Goal: Book appointment/travel/reservation

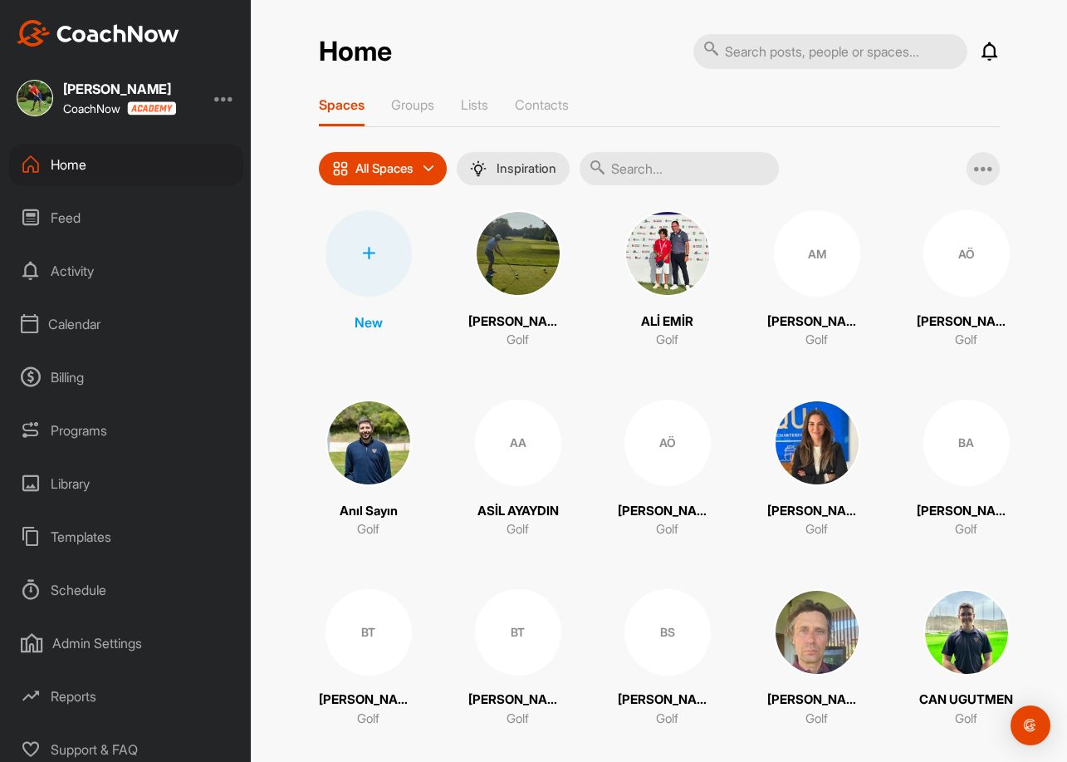
click at [81, 321] on div "Calendar" at bounding box center [126, 324] width 234 height 42
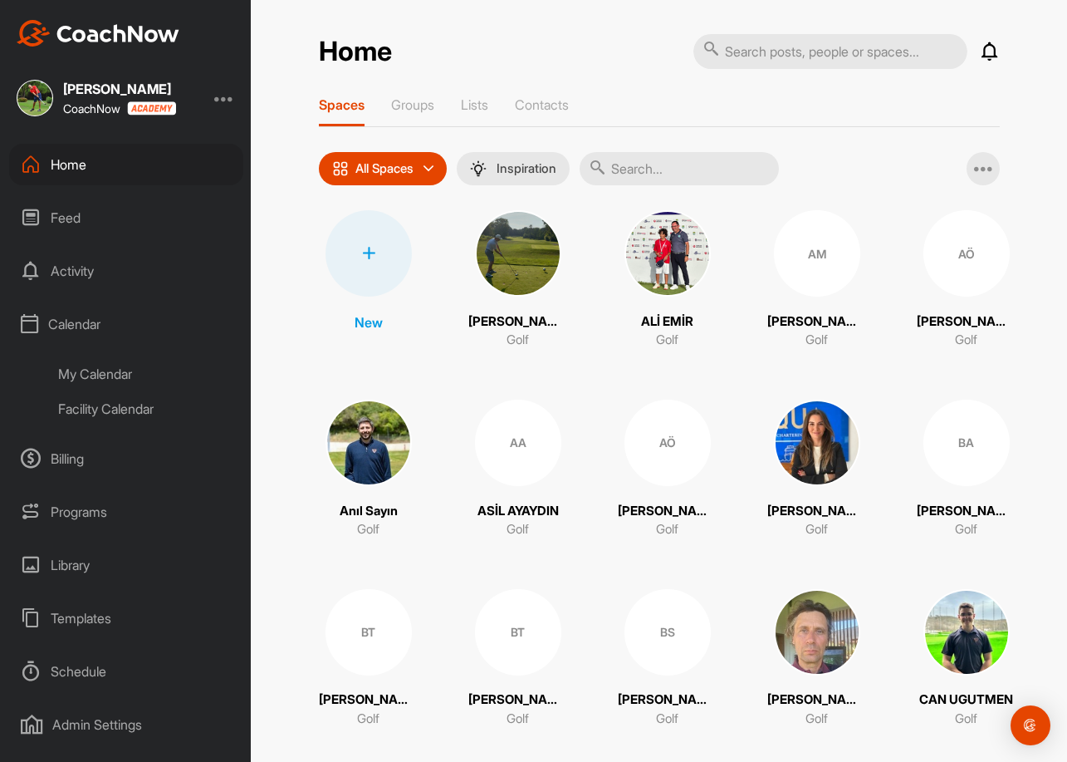
click at [123, 410] on div "Facility Calendar" at bounding box center [145, 408] width 197 height 35
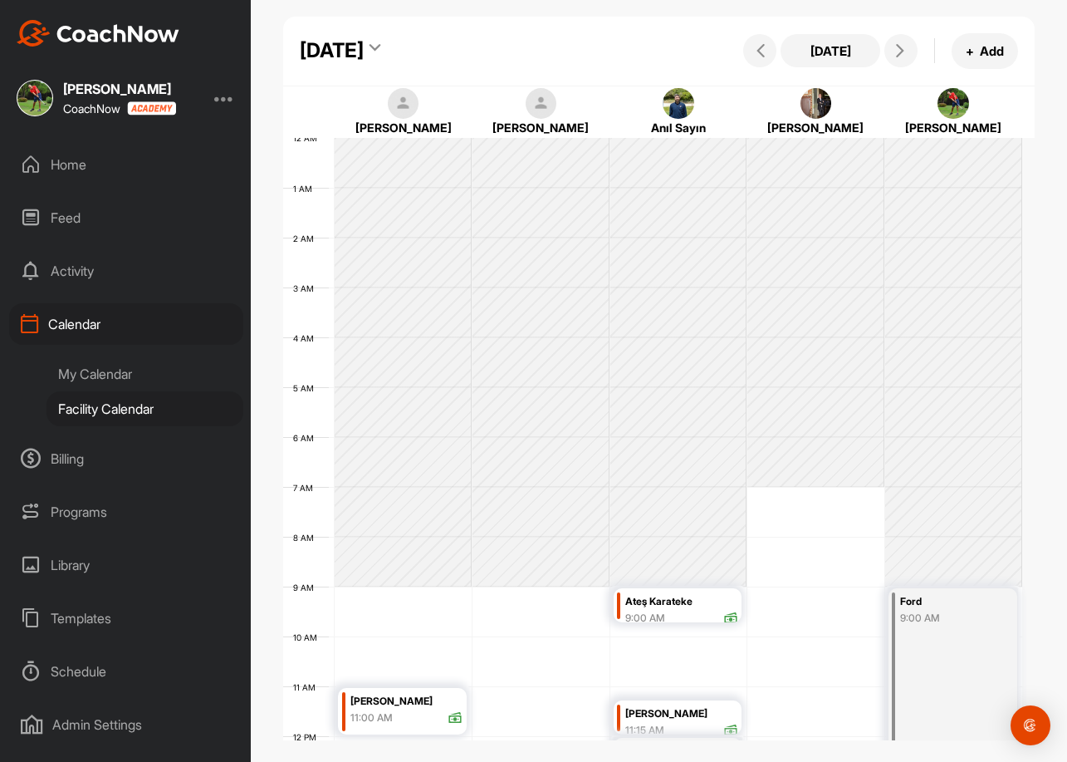
scroll to position [287, 0]
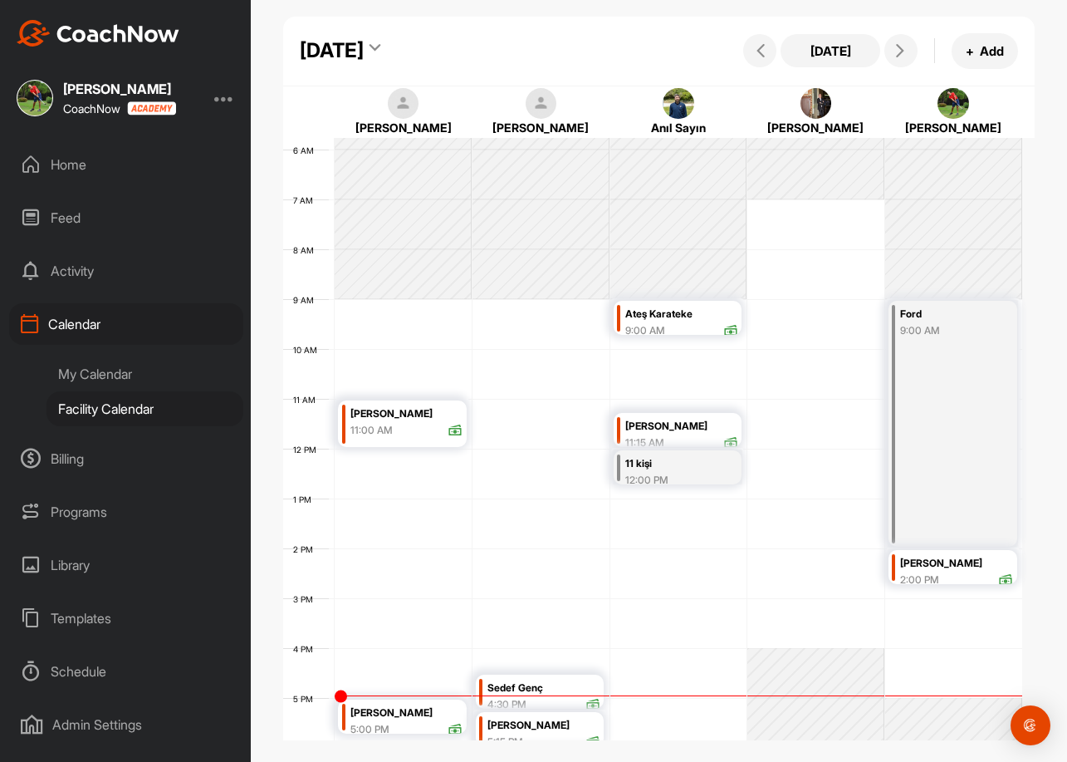
click at [380, 45] on icon at bounding box center [375, 50] width 11 height 17
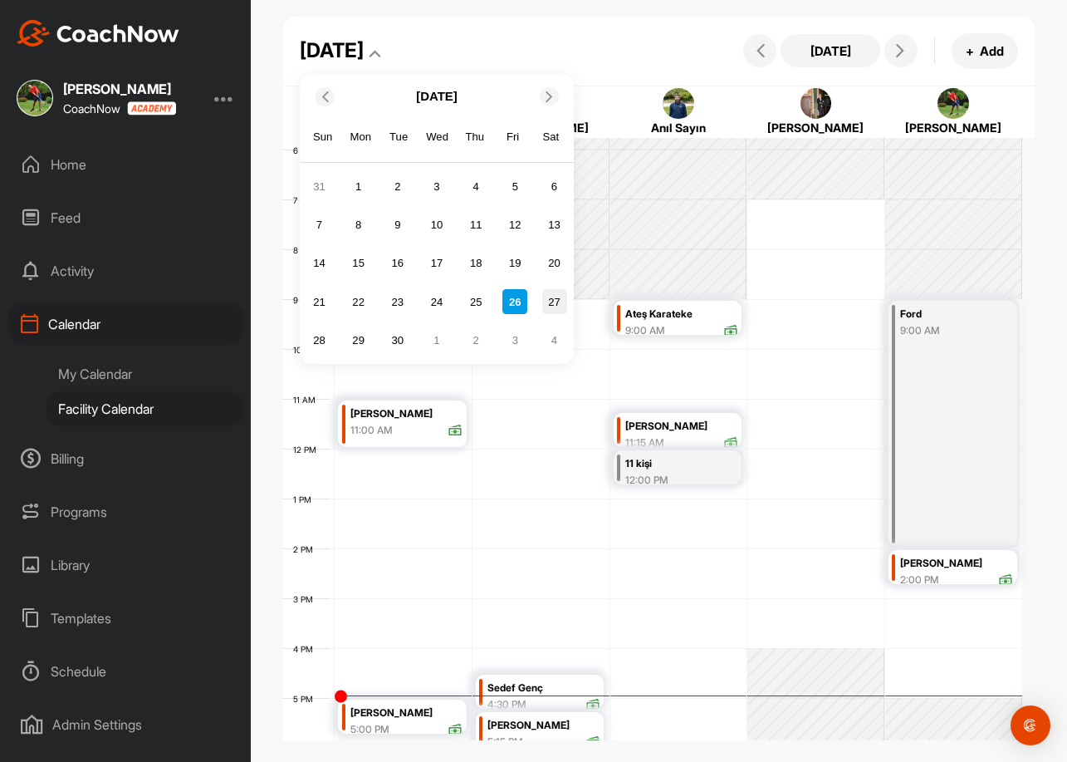
click at [552, 301] on div "27" at bounding box center [554, 301] width 25 height 25
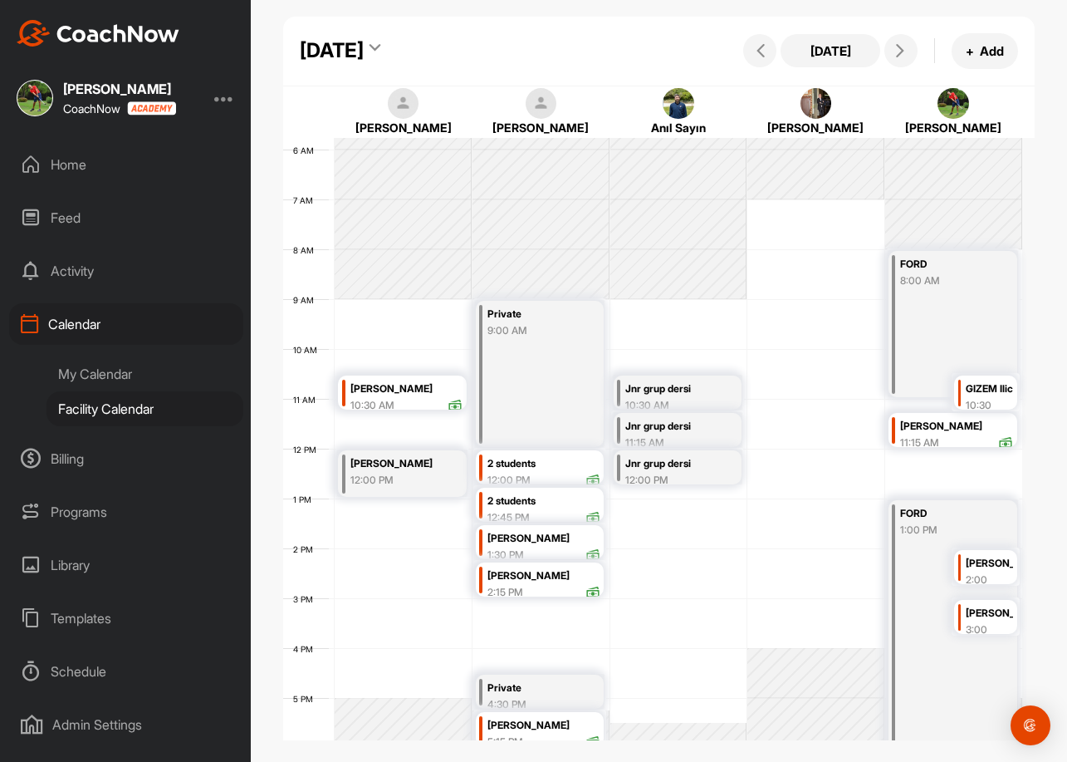
click at [383, 603] on div "12 AM 1 AM 2 AM 3 AM 4 AM 5 AM 6 AM 7 AM 8 AM 9 AM 10 AM 11 AM 12 PM 1 PM 2 PM …" at bounding box center [652, 448] width 739 height 1196
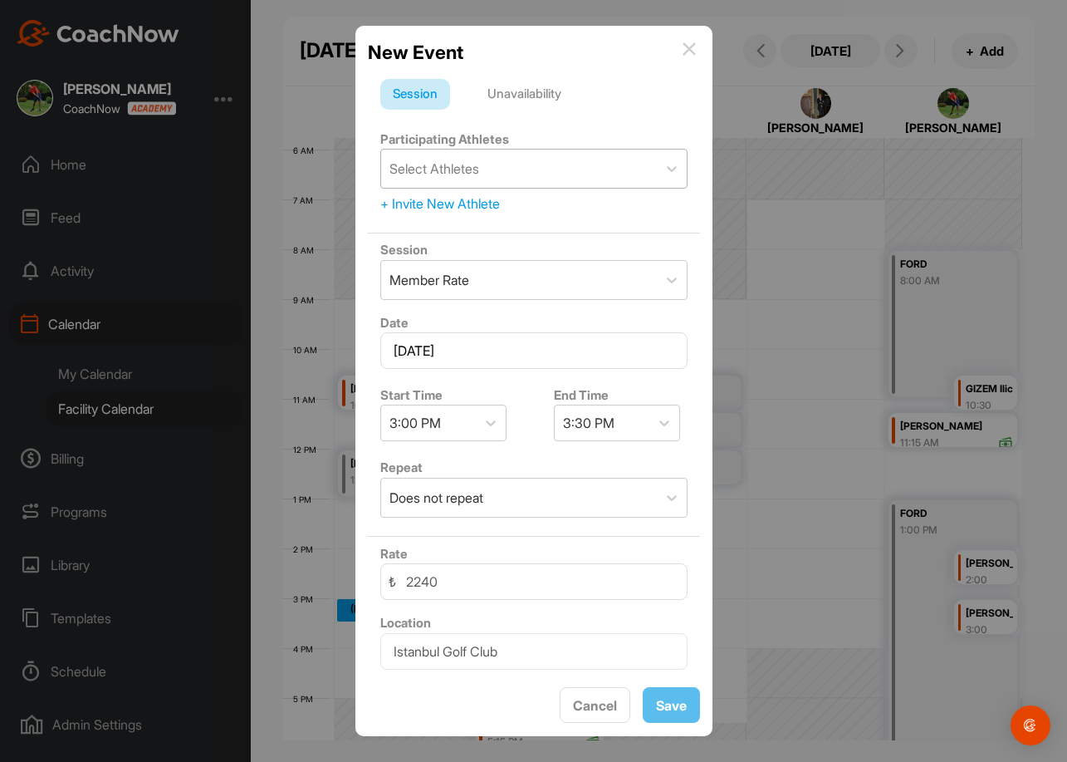
click at [489, 178] on div "Select Athletes" at bounding box center [519, 169] width 276 height 38
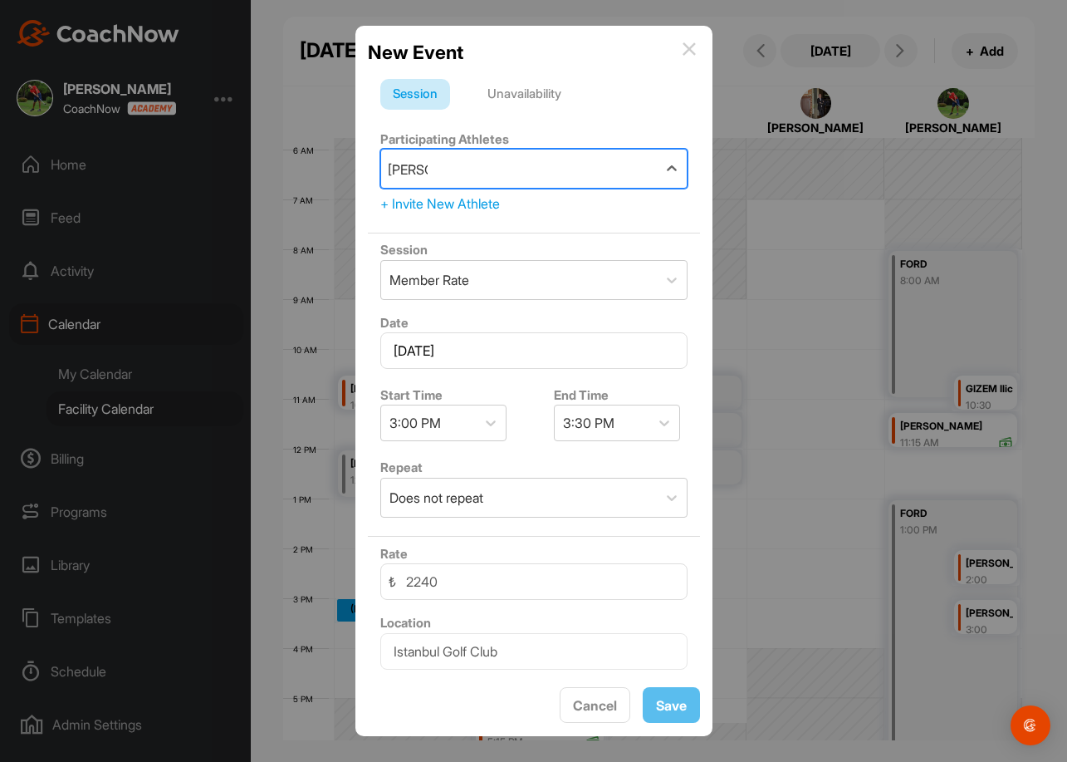
type input "[PERSON_NAME]"
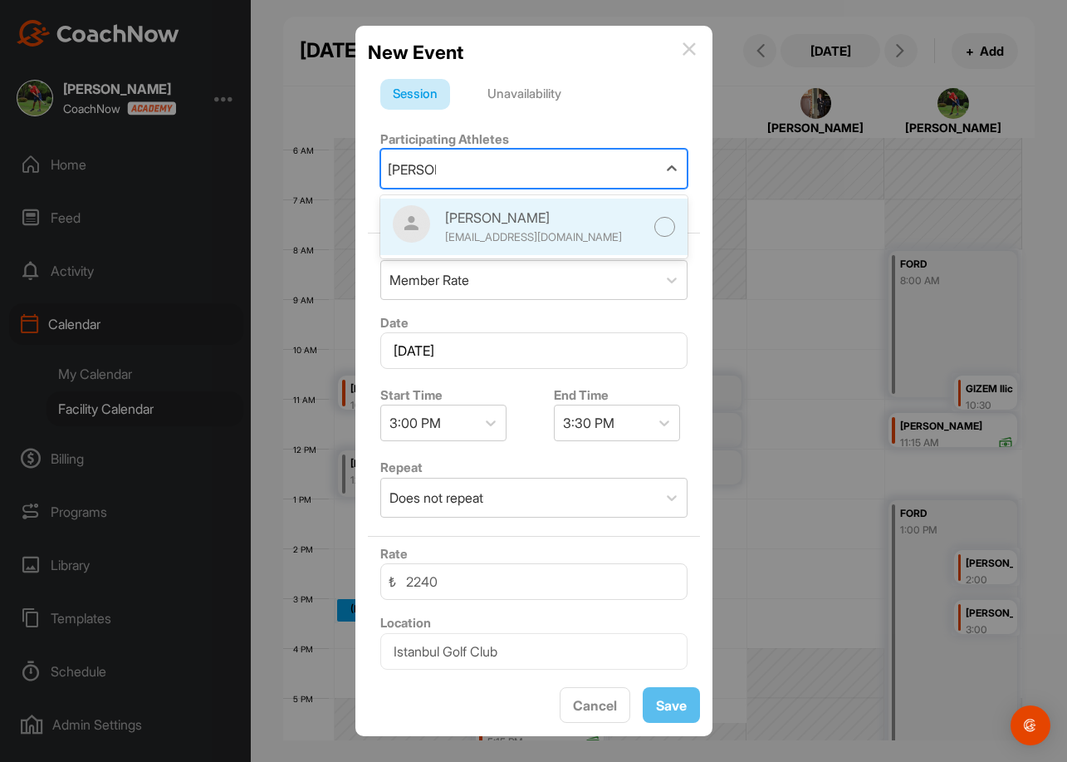
click at [655, 229] on div at bounding box center [665, 227] width 21 height 21
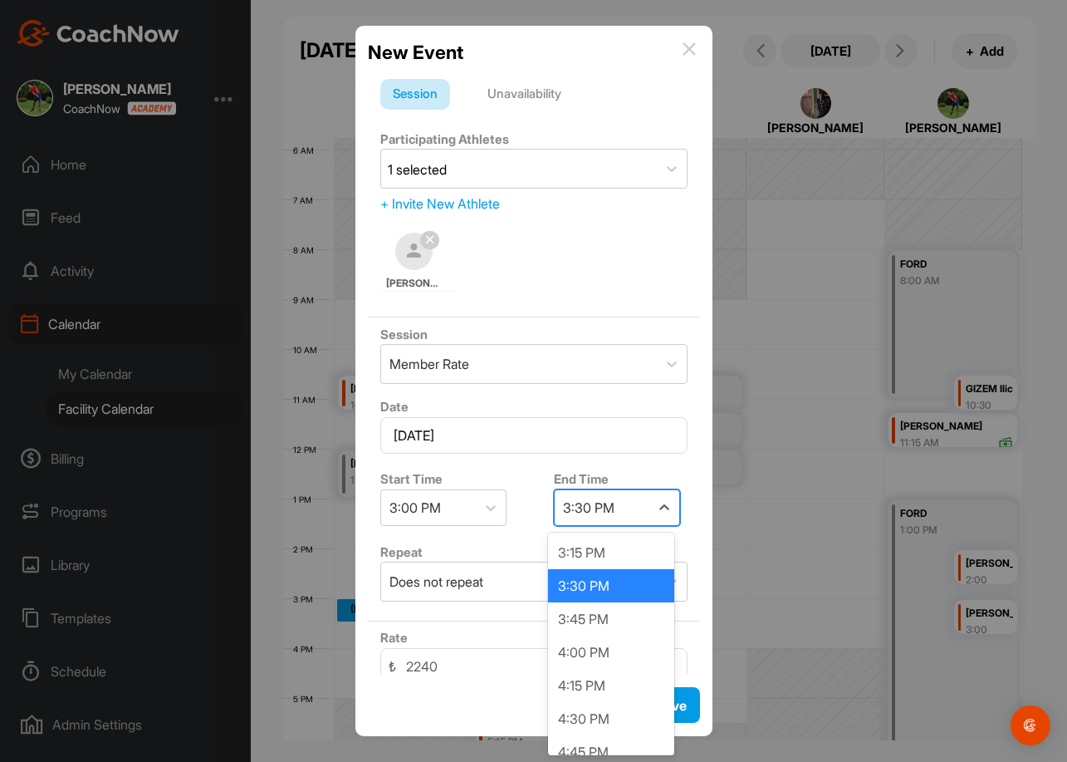
click at [582, 508] on div "3:30 PM" at bounding box center [589, 508] width 52 height 20
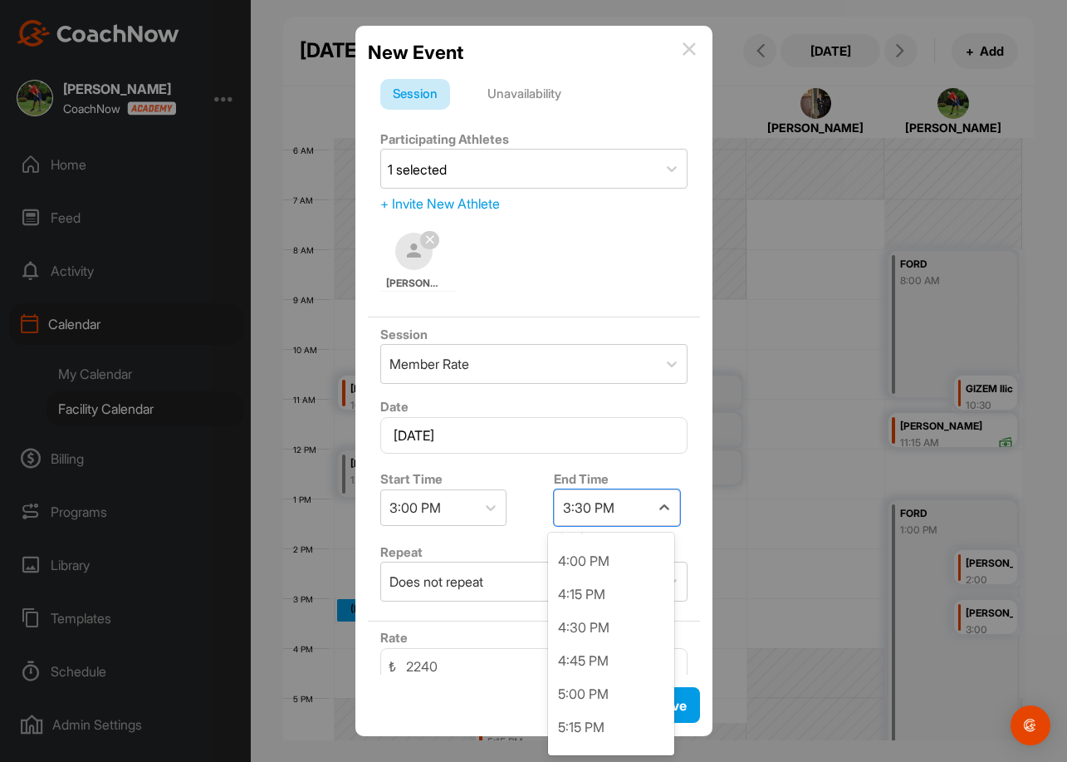
scroll to position [166, 0]
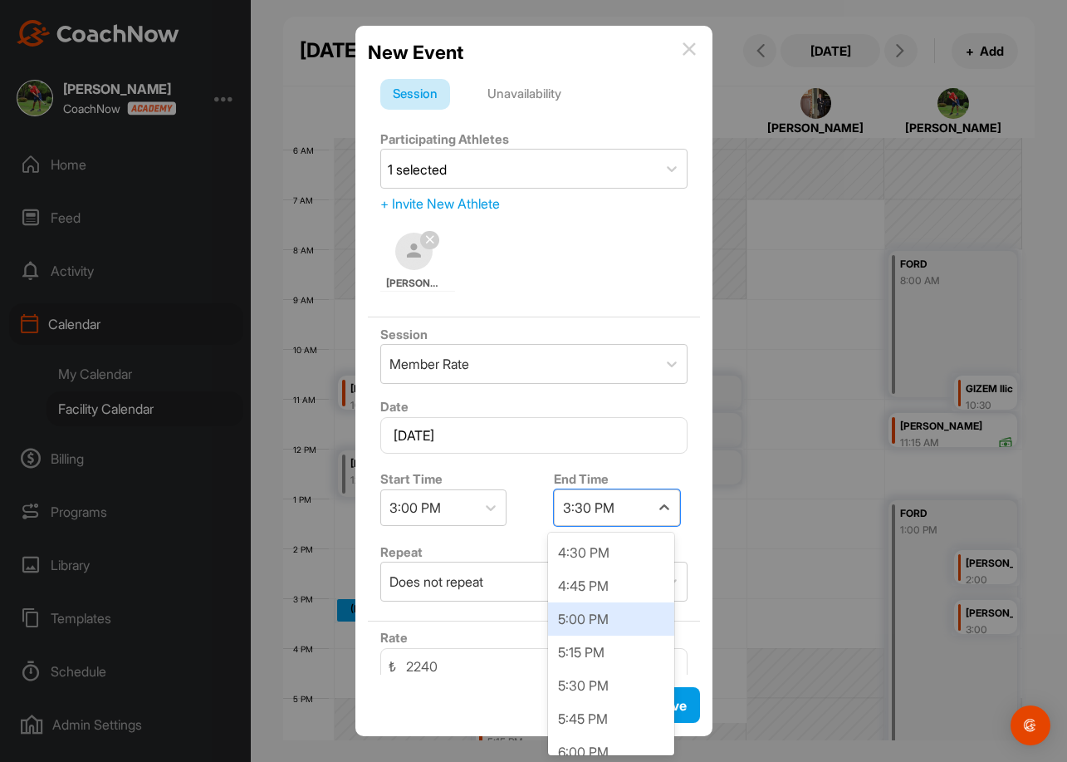
click at [596, 616] on div "5:00 PM" at bounding box center [611, 618] width 126 height 33
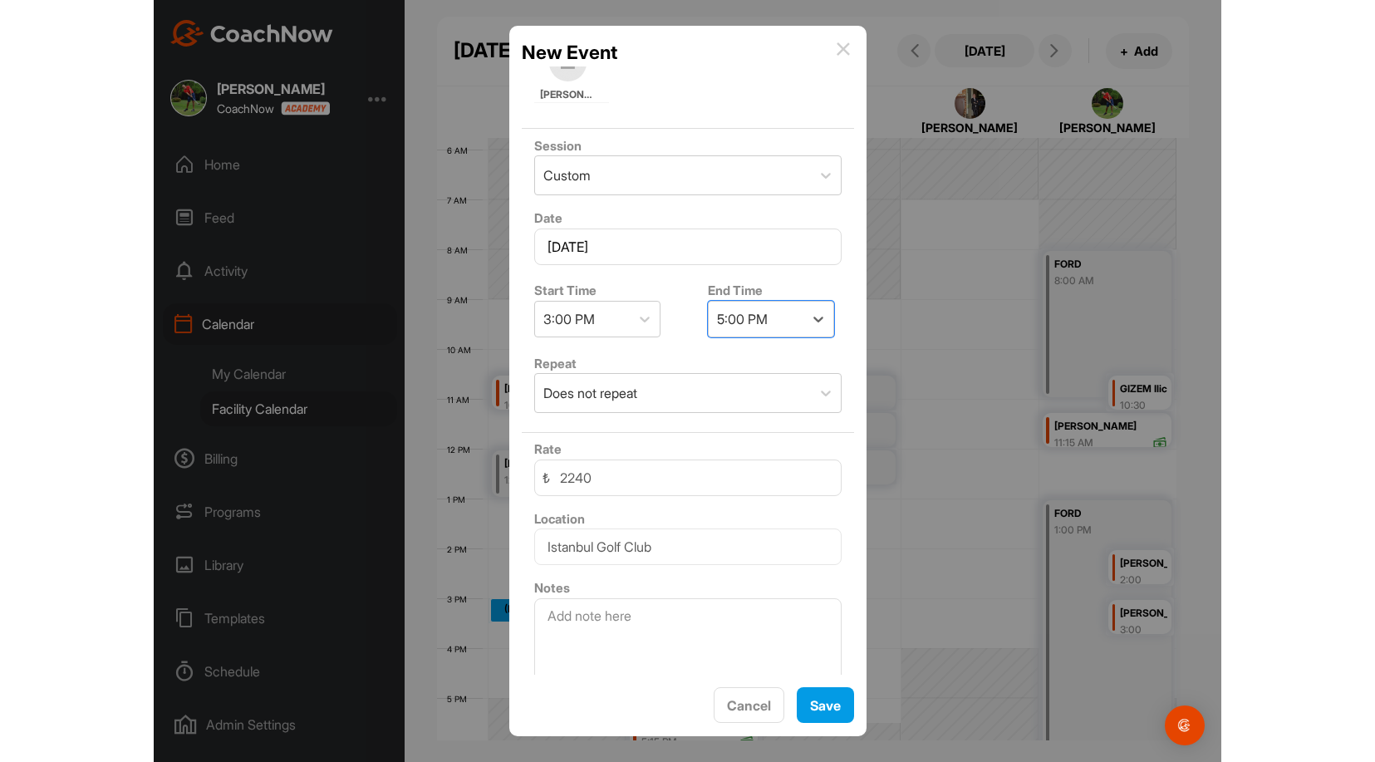
scroll to position [201, 0]
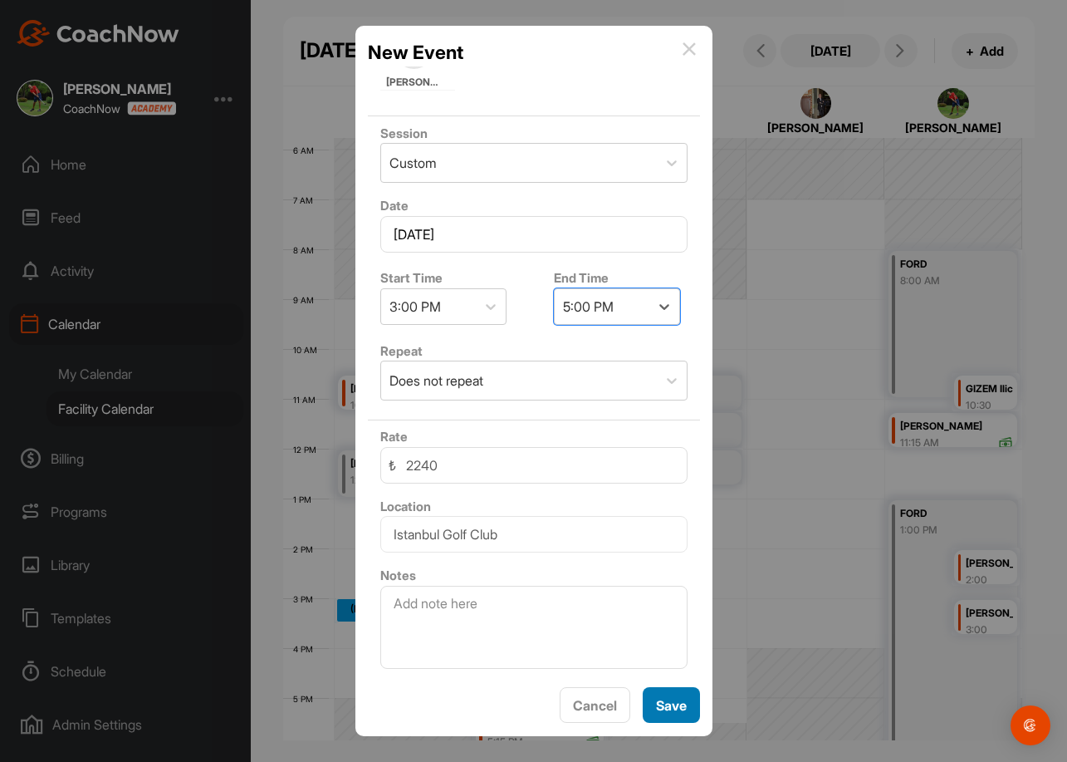
click at [669, 717] on button "Save" at bounding box center [671, 705] width 57 height 36
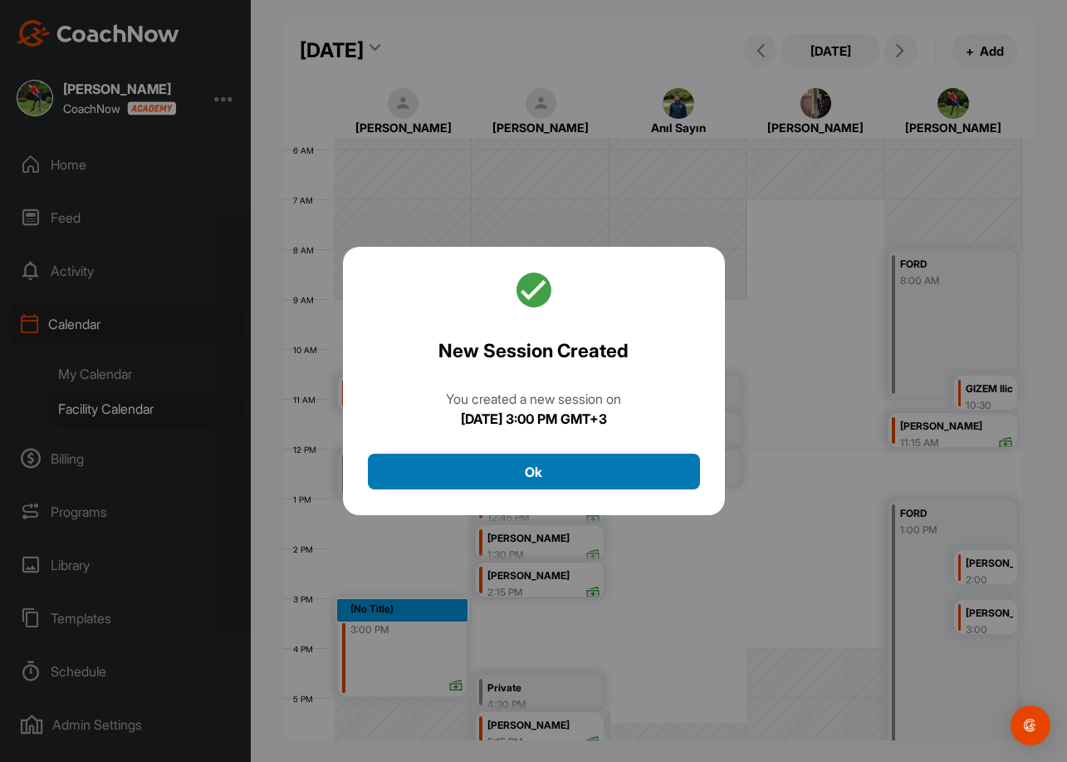
click at [634, 462] on button "Ok" at bounding box center [534, 472] width 332 height 36
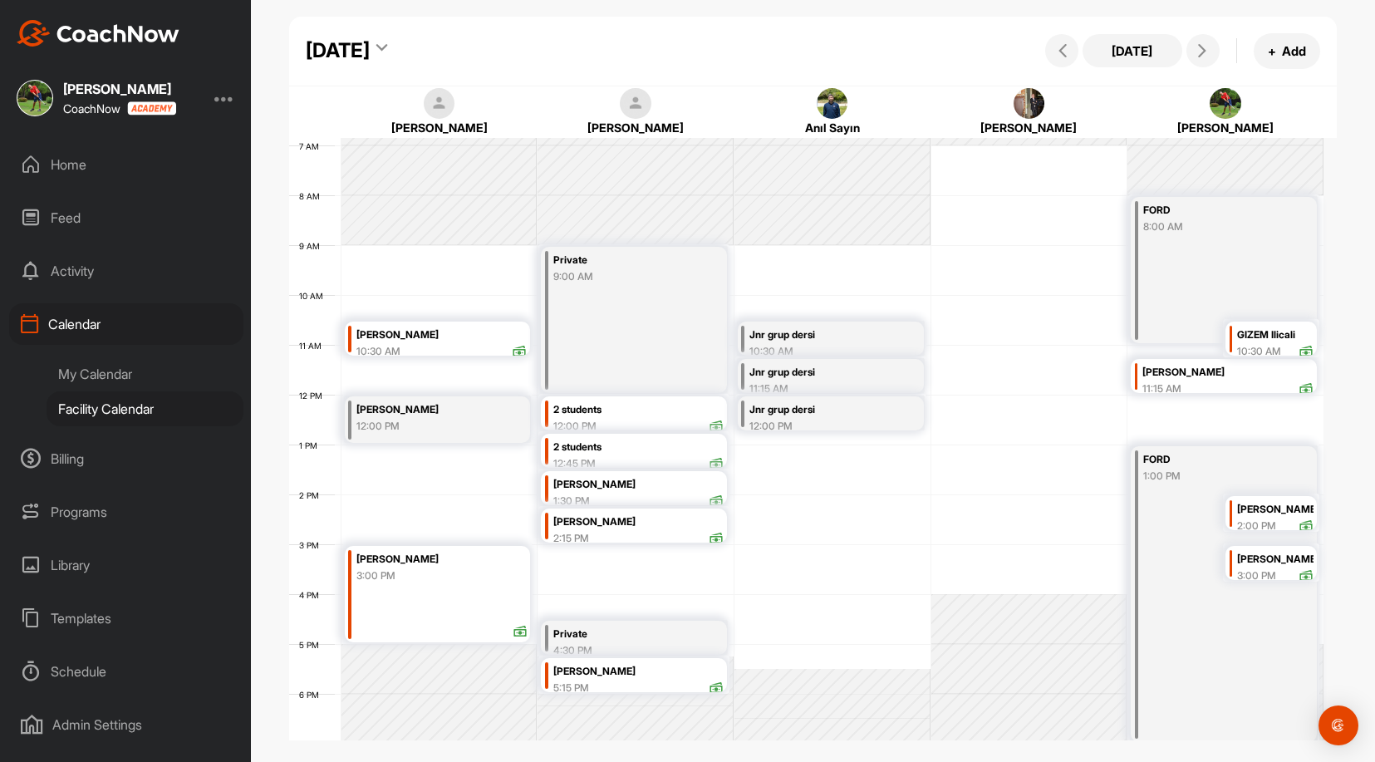
scroll to position [371, 0]
